Goal: Information Seeking & Learning: Learn about a topic

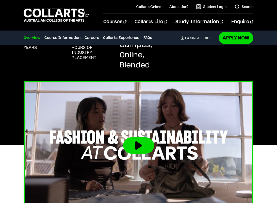
scroll to position [163, 0]
click at [145, 148] on button at bounding box center [138, 145] width 31 height 16
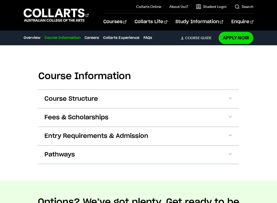
scroll to position [580, 0]
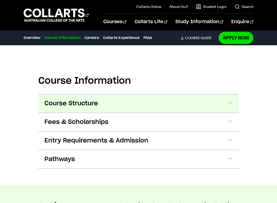
click at [167, 105] on button "Course Structure" at bounding box center [138, 103] width 201 height 18
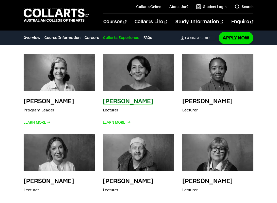
scroll to position [1749, 0]
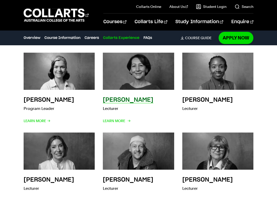
click at [122, 96] on div "[PERSON_NAME] Lecturer Learn More" at bounding box center [128, 110] width 51 height 28
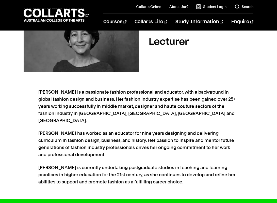
scroll to position [137, 0]
